Goal: Task Accomplishment & Management: Manage account settings

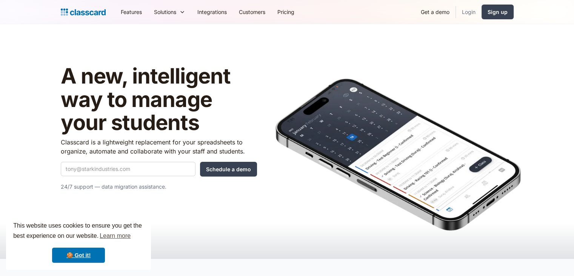
click at [467, 11] on link "Login" at bounding box center [469, 11] width 26 height 17
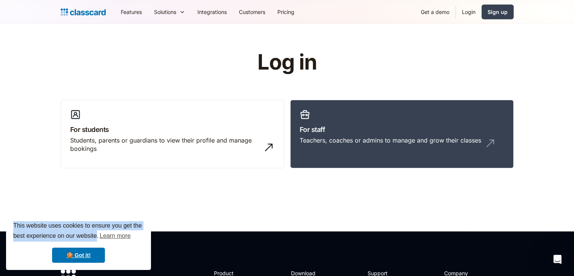
drag, startPoint x: 96, startPoint y: 237, endPoint x: 8, endPoint y: 219, distance: 90.6
click at [8, 219] on div "This website uses cookies to ensure you get the best experience on our website.…" at bounding box center [78, 242] width 145 height 56
copy span "This website uses cookies to ensure you get the best experience on our website"
